Goal: Information Seeking & Learning: Learn about a topic

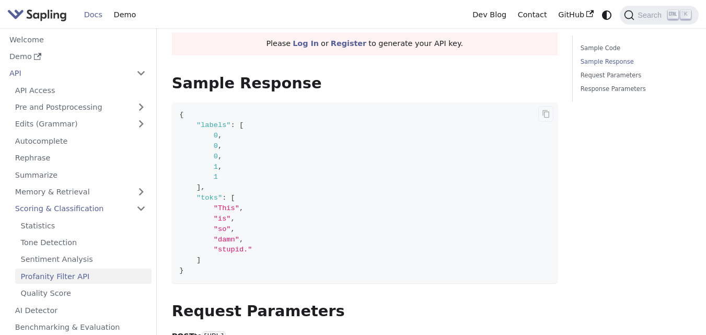
scroll to position [313, 0]
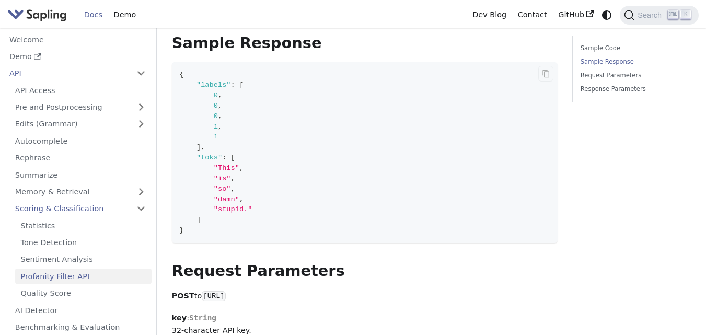
click at [228, 205] on span ""stupid."" at bounding box center [233, 209] width 39 height 8
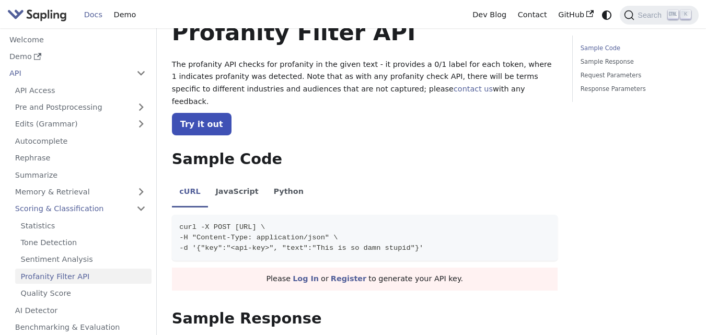
scroll to position [0, 0]
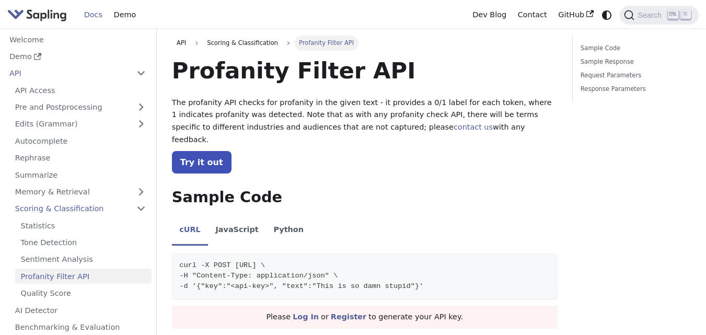
click at [50, 13] on img "Main" at bounding box center [37, 14] width 60 height 15
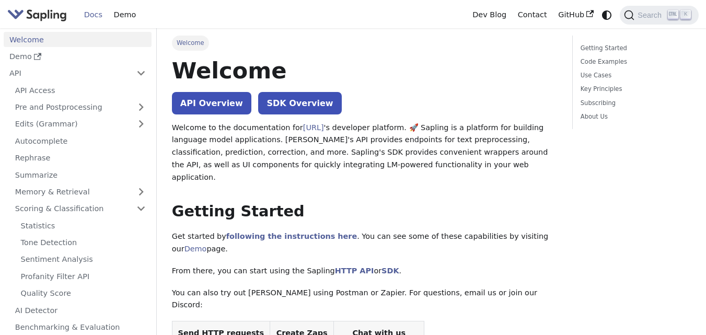
click at [46, 18] on img "Main" at bounding box center [37, 14] width 60 height 15
